Goal: Answer question/provide support

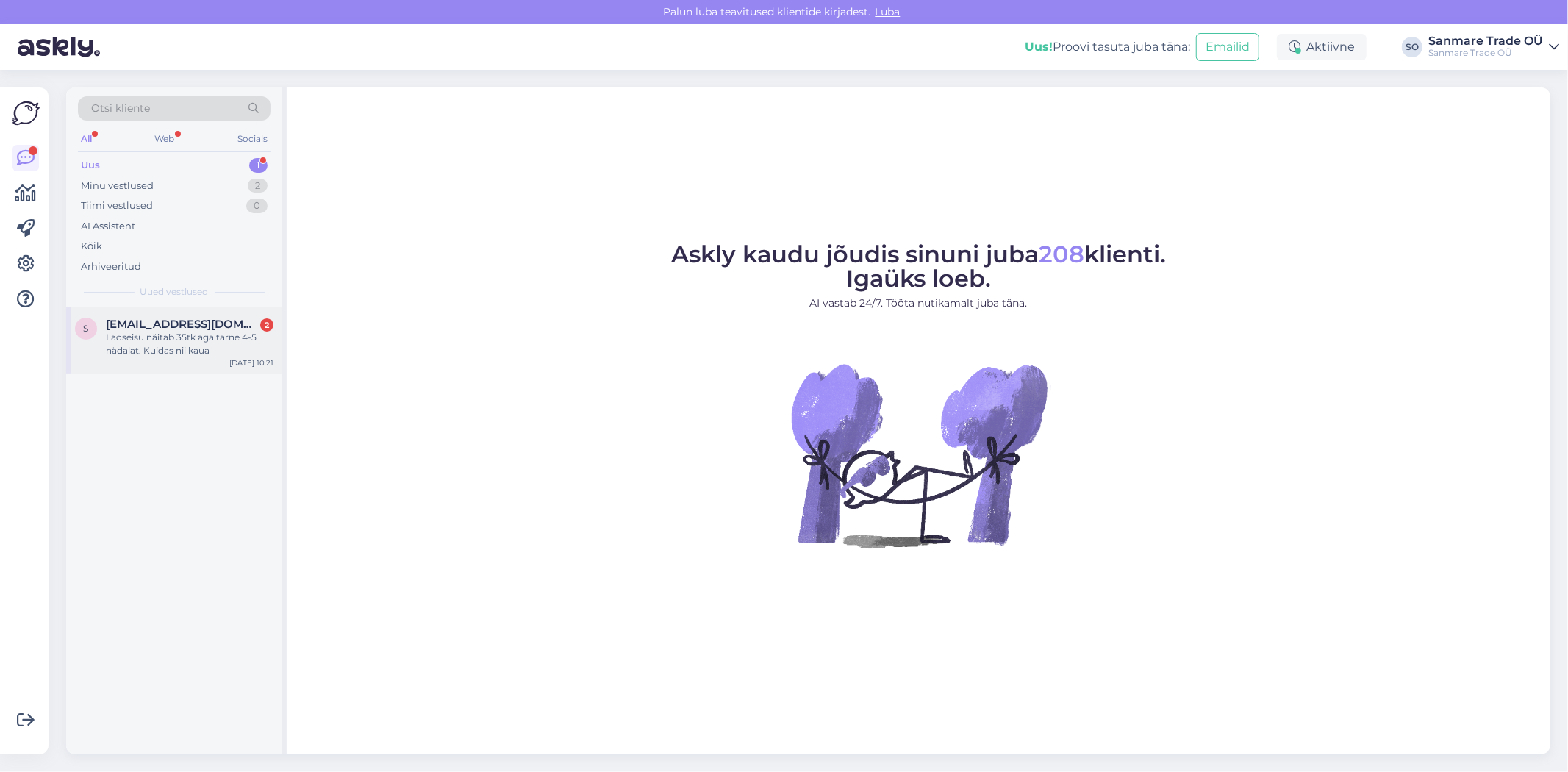
click at [141, 346] on div "Laoseisu näitab 35tk aga tarne 4-5 nädalat. Kuidas nii kaua" at bounding box center [190, 344] width 168 height 26
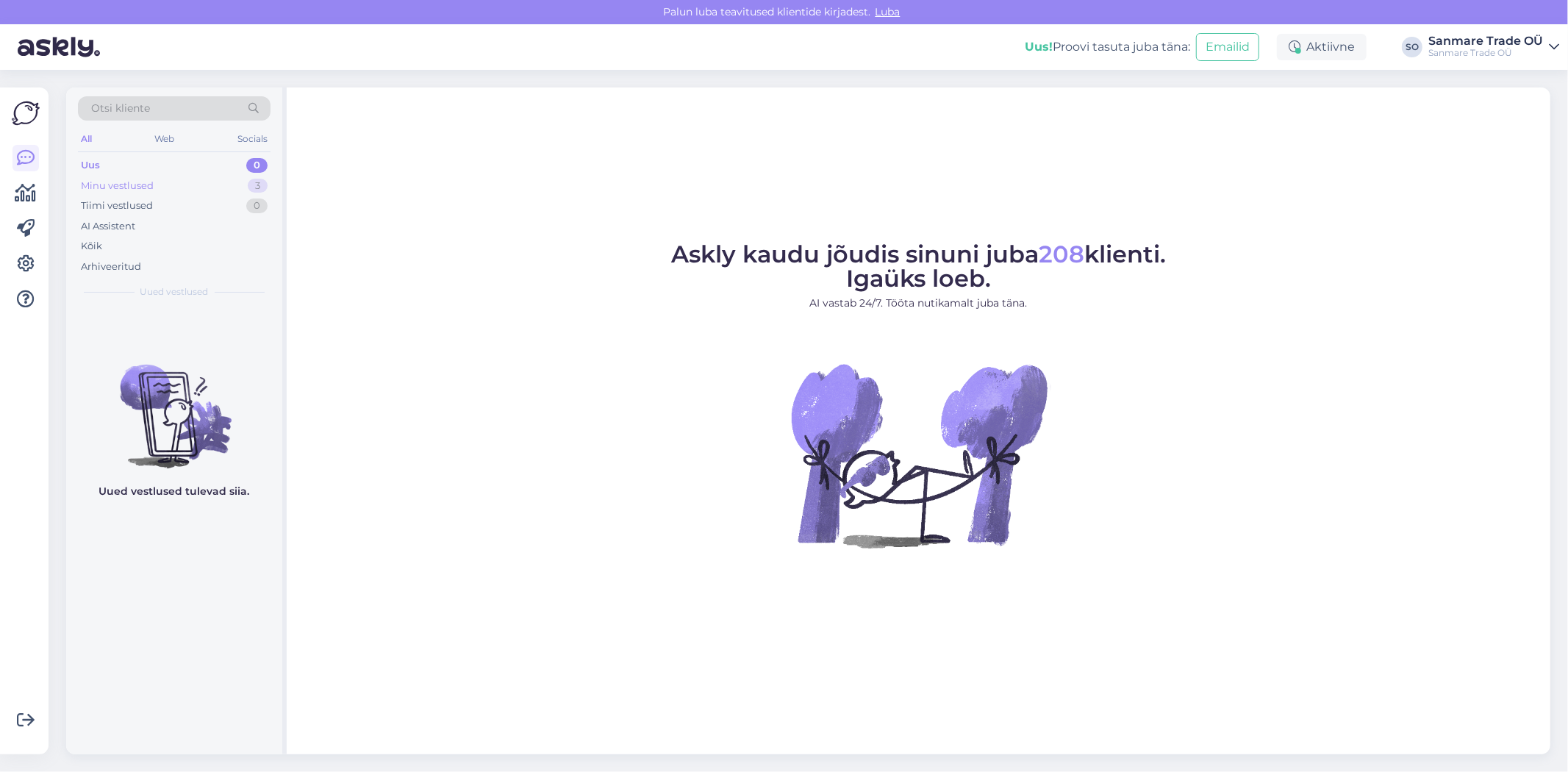
click at [147, 184] on div "Minu vestlused" at bounding box center [117, 186] width 72 height 15
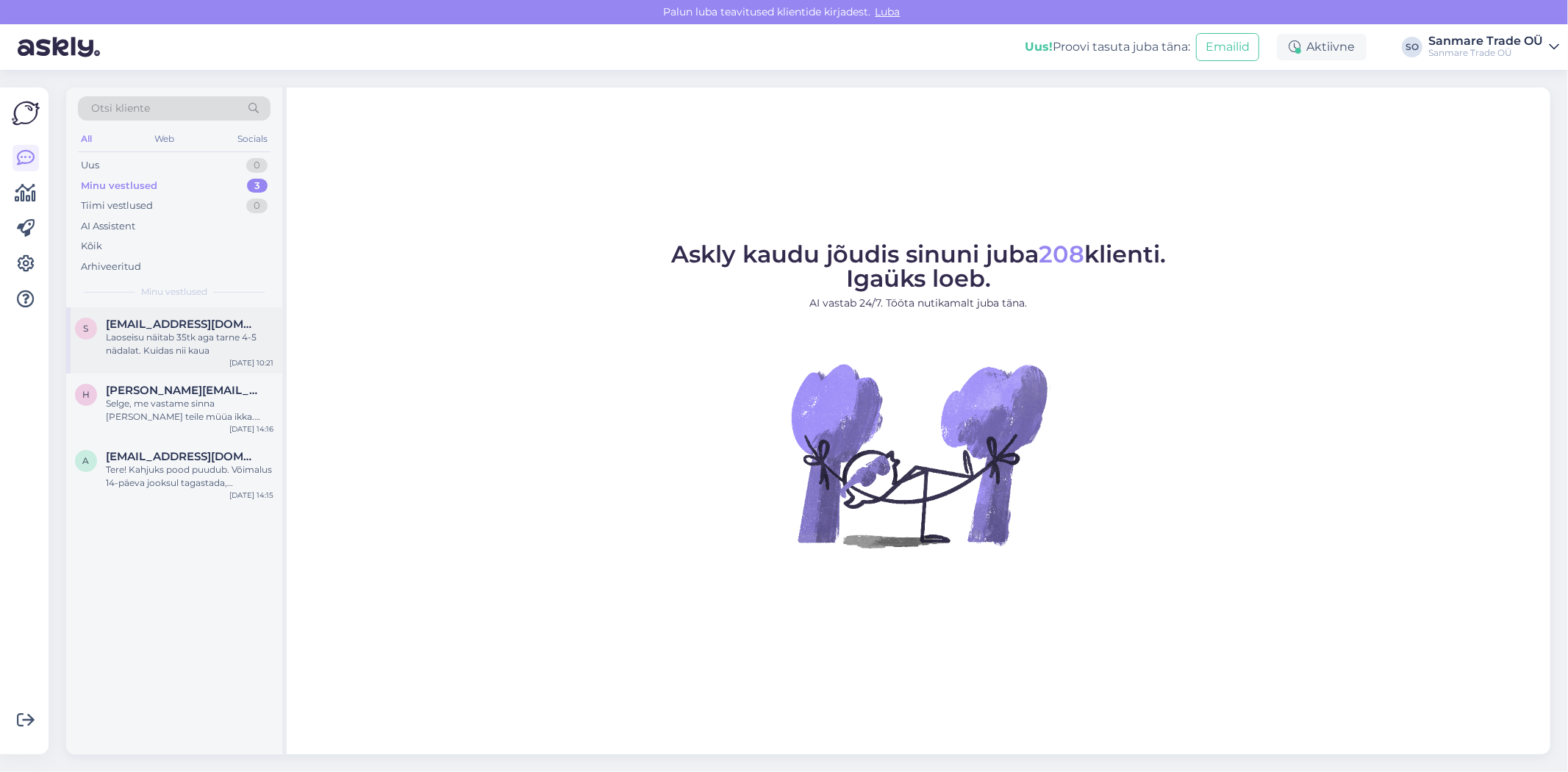
click at [146, 346] on div "Laoseisu näitab 35tk aga tarne 4-5 nädalat. Kuidas nii kaua" at bounding box center [190, 344] width 168 height 26
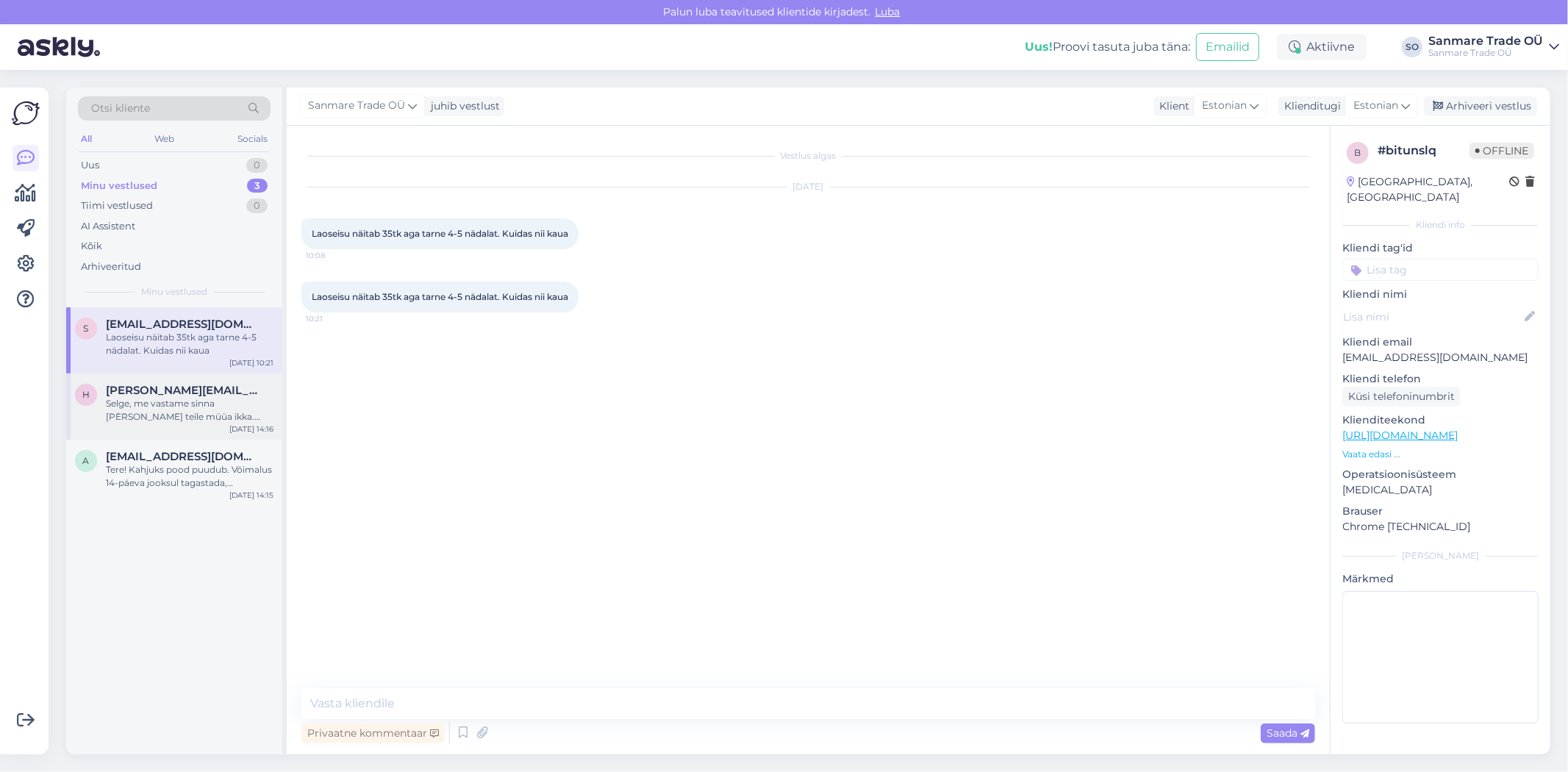
click at [141, 425] on div "h [PERSON_NAME][EMAIL_ADDRESS][DOMAIN_NAME] Selge, me vastame sinna [PERSON_NAM…" at bounding box center [174, 407] width 216 height 66
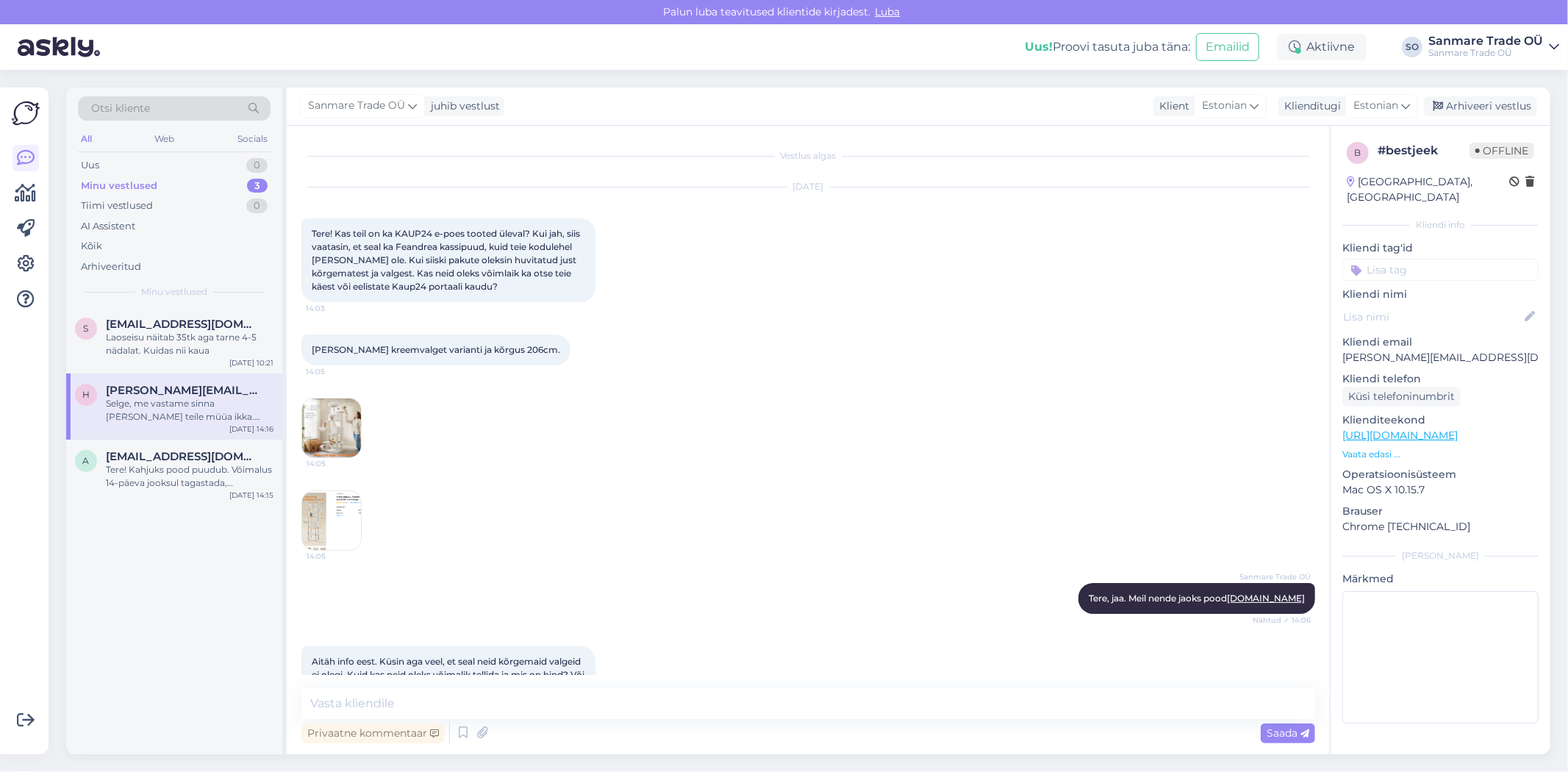
scroll to position [198, 0]
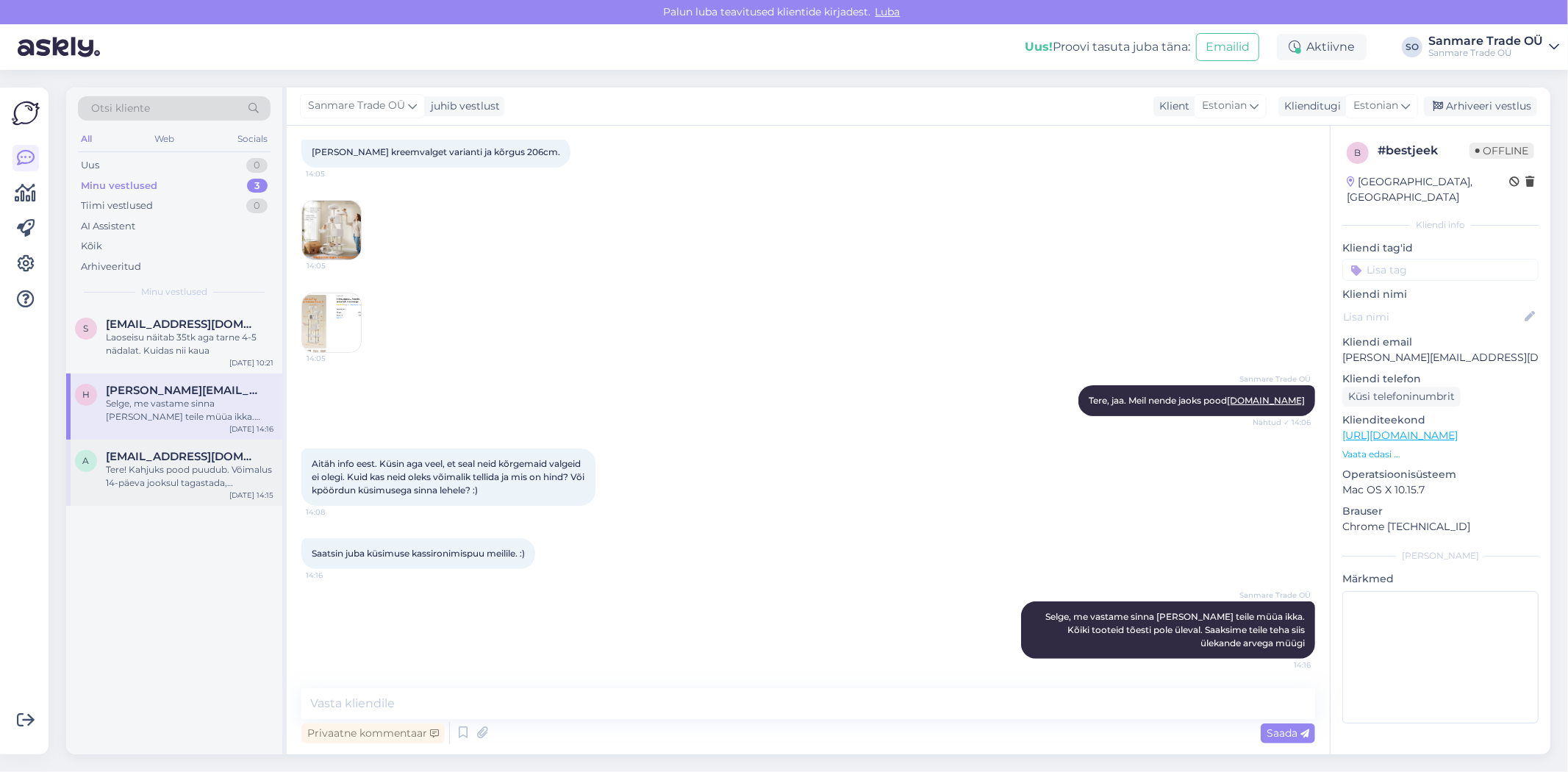
click at [143, 462] on span "[EMAIL_ADDRESS][DOMAIN_NAME]" at bounding box center [183, 457] width 153 height 13
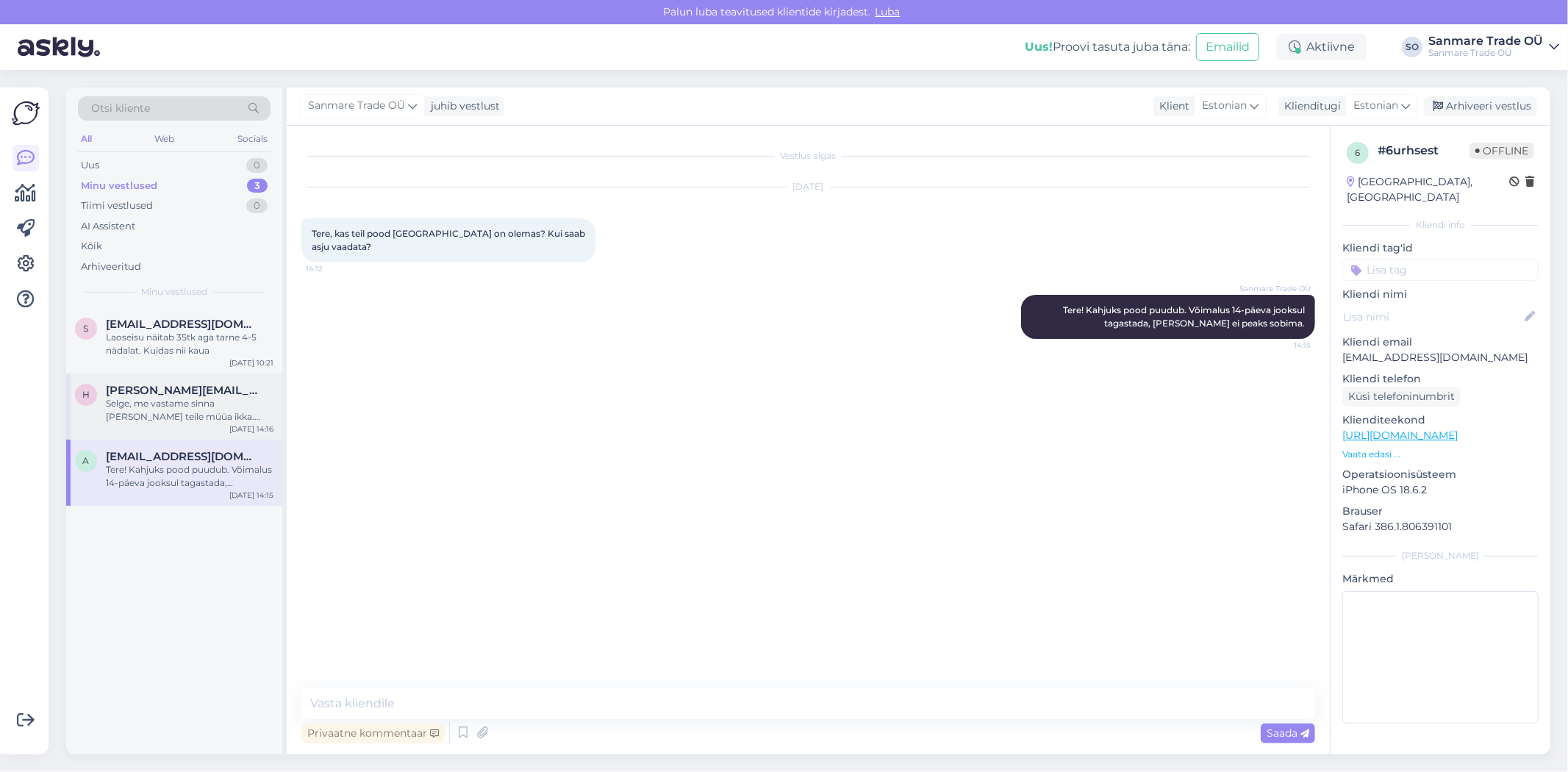
click at [146, 391] on span "[PERSON_NAME][EMAIL_ADDRESS][DOMAIN_NAME]" at bounding box center [183, 390] width 153 height 13
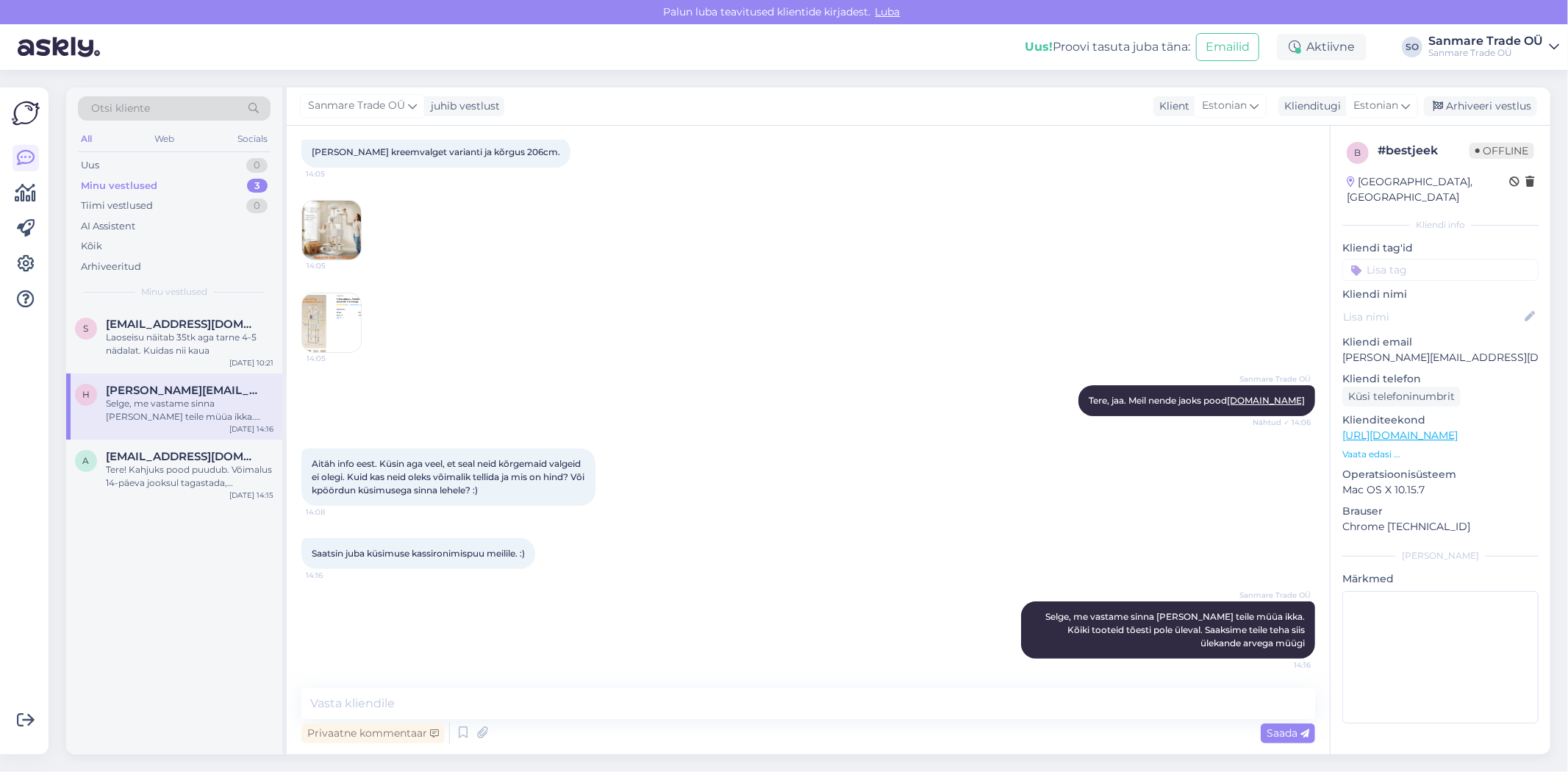
scroll to position [197, 0]
click at [1476, 106] on div "Arhiveeri vestlus" at bounding box center [1481, 106] width 114 height 20
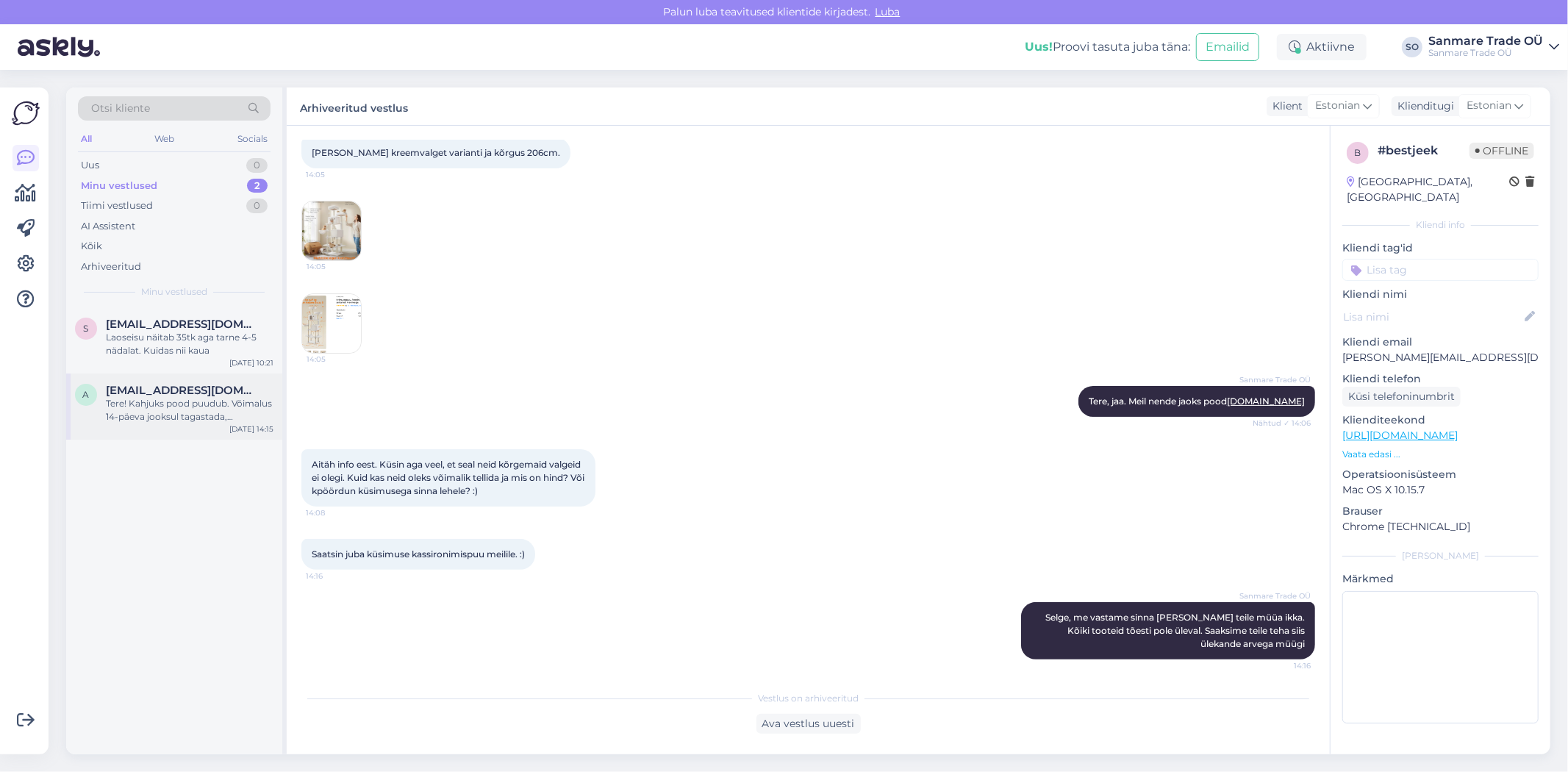
click at [225, 405] on div "Tere! Kahjuks pood puudub. Võimalus 14-päeva jooksul tagastada, [PERSON_NAME] e…" at bounding box center [190, 410] width 168 height 26
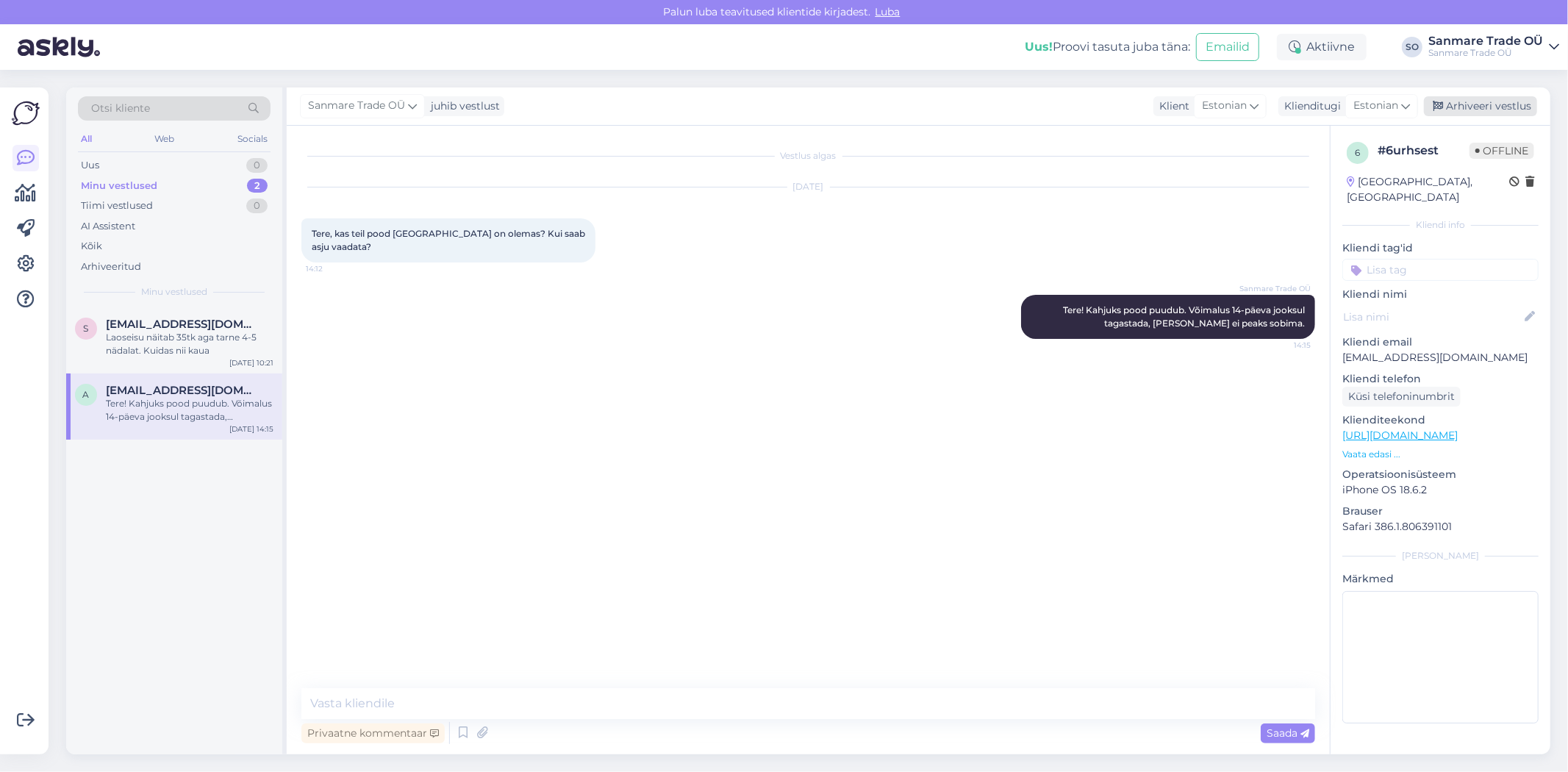
click at [1487, 107] on div "Arhiveeri vestlus" at bounding box center [1481, 106] width 114 height 20
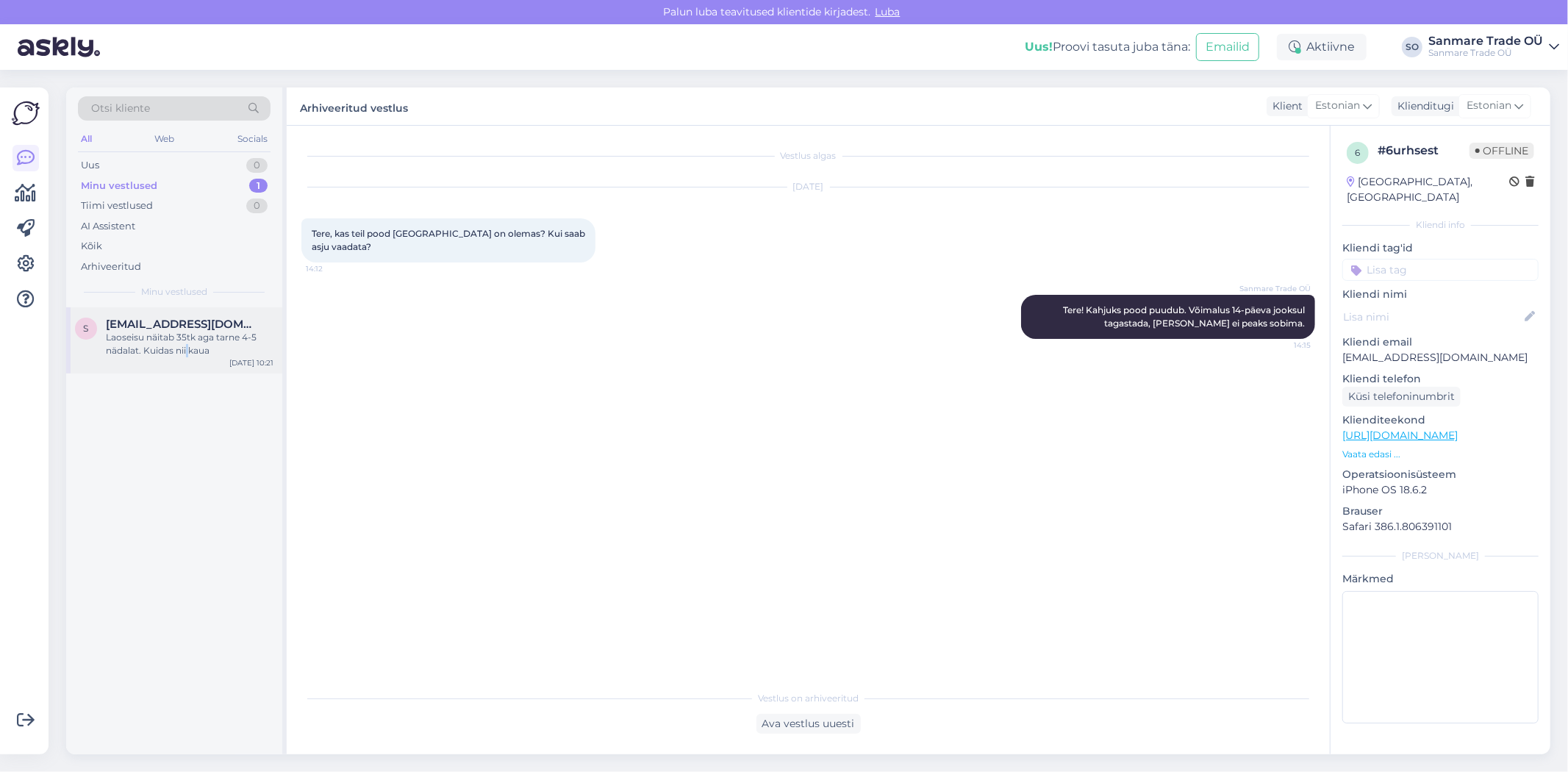
click at [188, 351] on div "Laoseisu näitab 35tk aga tarne 4-5 nädalat. Kuidas nii kaua" at bounding box center [190, 344] width 168 height 26
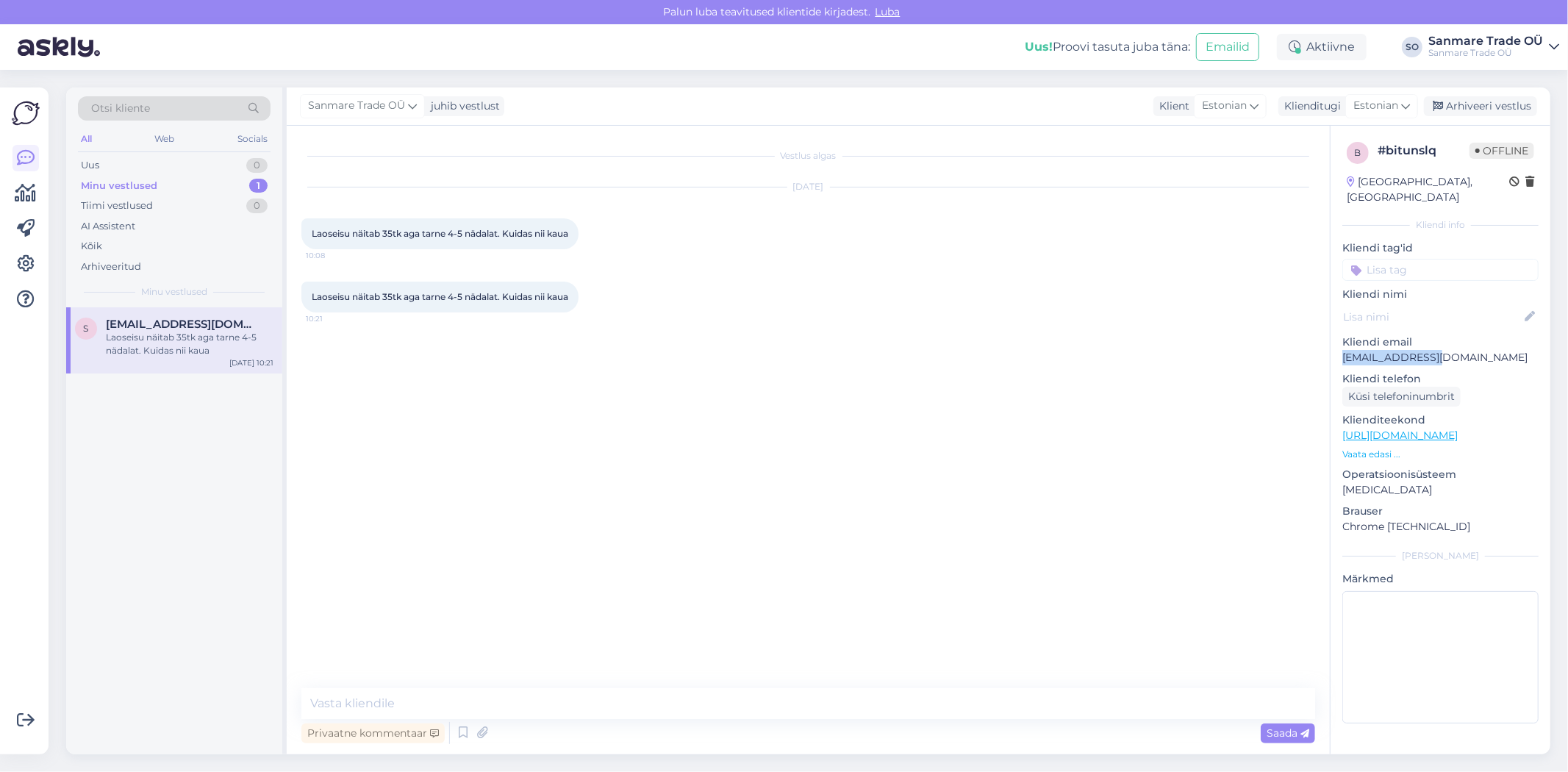
drag, startPoint x: 1453, startPoint y: 341, endPoint x: 1338, endPoint y: 342, distance: 115.0
click at [1338, 342] on div "b # bitunslq Offline [GEOGRAPHIC_DATA], [GEOGRAPHIC_DATA] Kliendi info Kliendi …" at bounding box center [1440, 435] width 220 height 620
copy p "[EMAIL_ADDRESS][DOMAIN_NAME]"
